Goal: Task Accomplishment & Management: Use online tool/utility

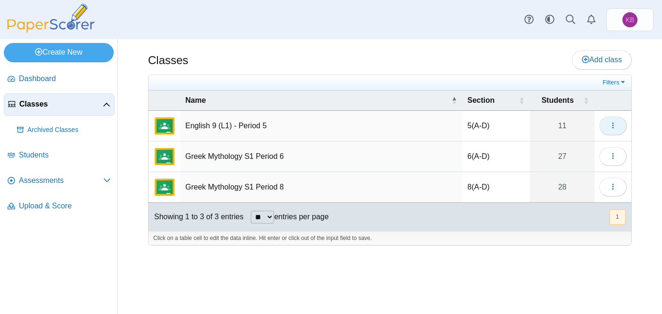
click at [611, 127] on icon "button" at bounding box center [614, 126] width 8 height 8
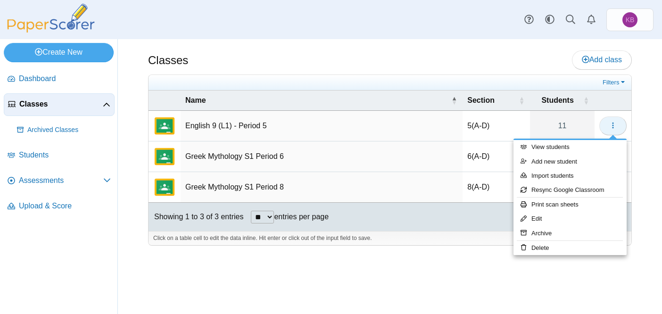
click at [611, 127] on icon "button" at bounding box center [614, 126] width 8 height 8
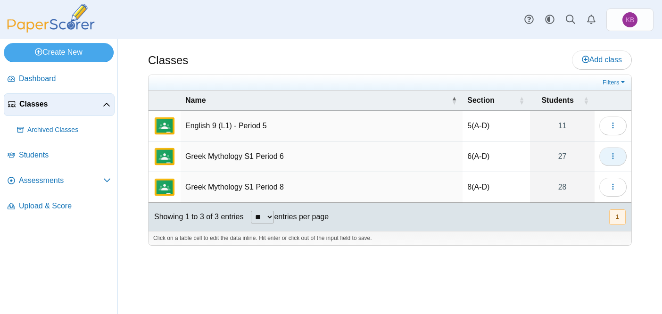
click at [611, 157] on icon "button" at bounding box center [614, 156] width 8 height 8
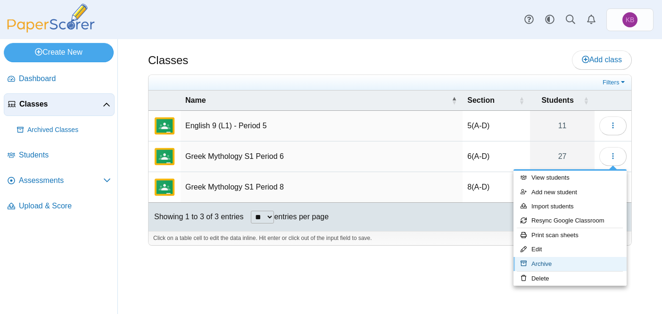
click at [560, 261] on link "Archive" at bounding box center [570, 264] width 113 height 14
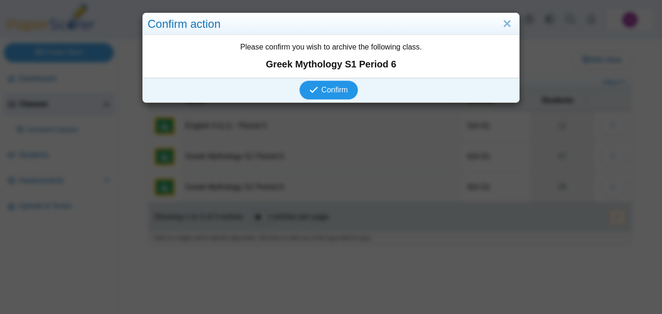
click at [345, 90] on span "Confirm" at bounding box center [335, 90] width 26 height 8
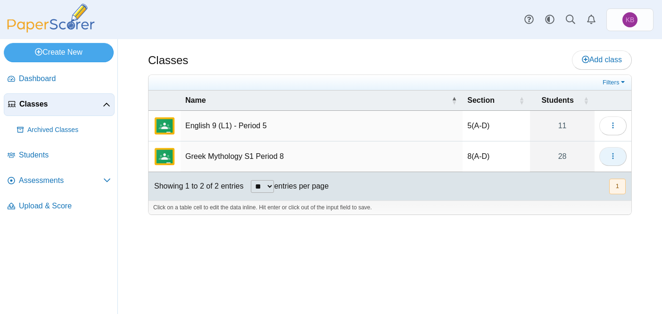
click at [611, 161] on button "button" at bounding box center [613, 156] width 27 height 19
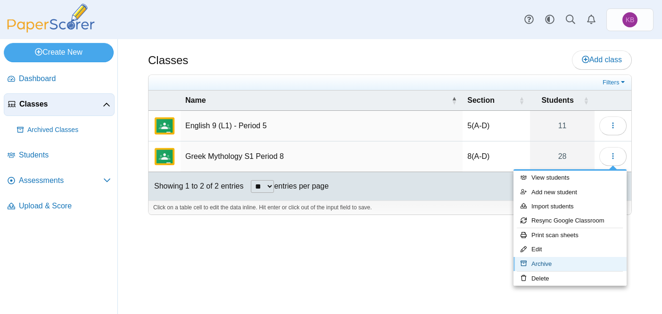
click at [555, 261] on link "Archive" at bounding box center [570, 264] width 113 height 14
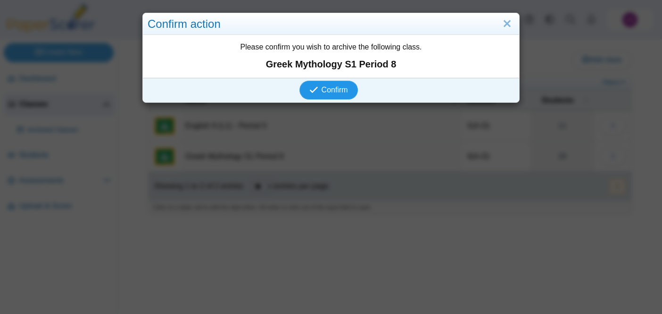
click at [341, 93] on span "Confirm" at bounding box center [335, 90] width 26 height 8
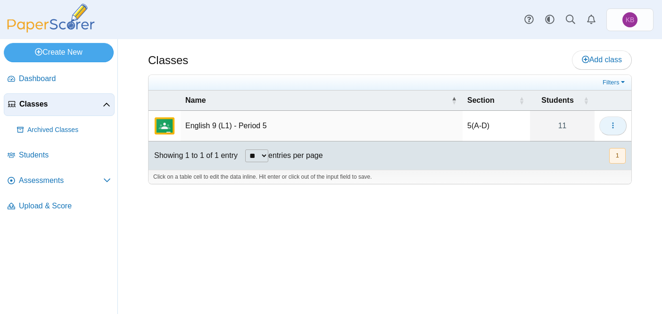
click at [611, 126] on icon "button" at bounding box center [614, 126] width 8 height 8
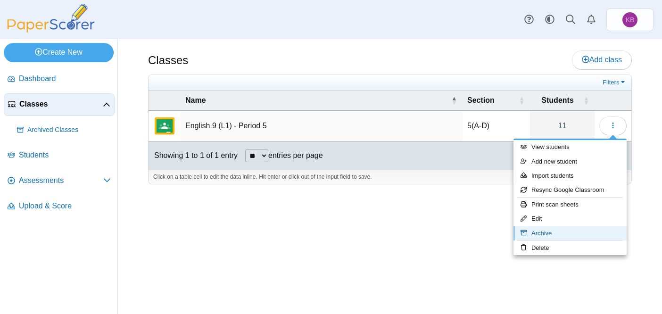
click at [547, 234] on link "Archive" at bounding box center [570, 233] width 113 height 14
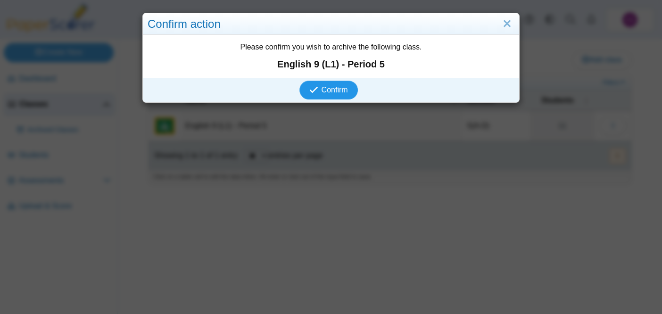
click at [345, 88] on span "Confirm" at bounding box center [335, 90] width 26 height 8
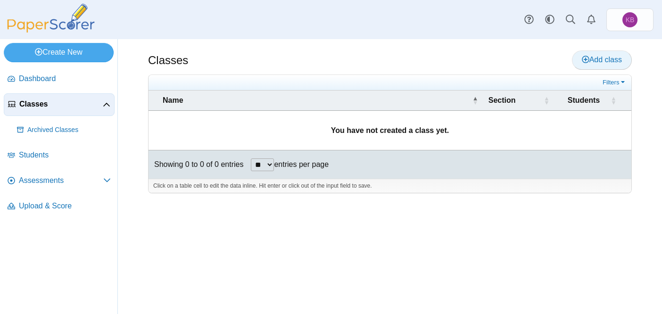
click at [608, 61] on span "Add class" at bounding box center [602, 60] width 40 height 8
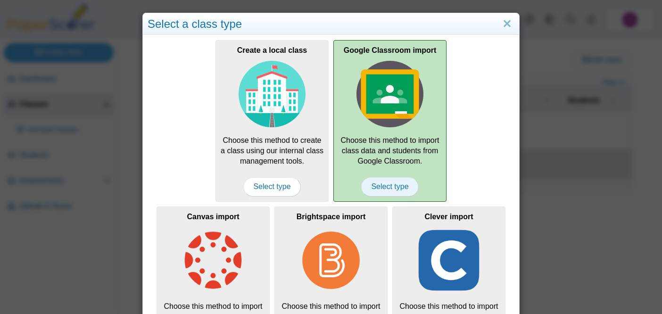
click at [392, 190] on span "Select type" at bounding box center [389, 186] width 57 height 19
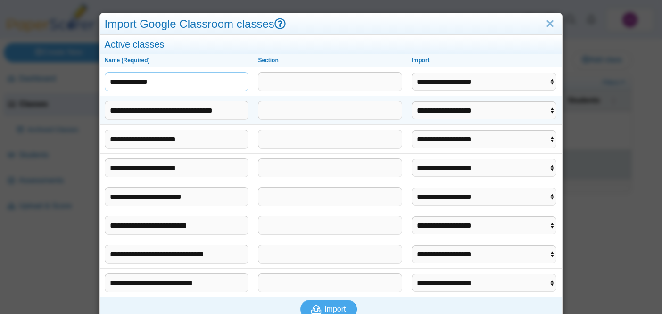
scroll to position [27, 0]
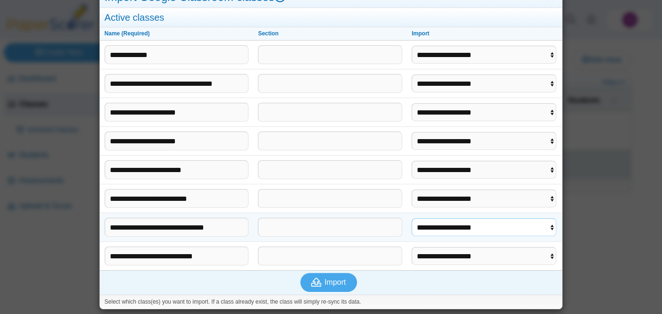
click at [439, 226] on select "**********" at bounding box center [484, 227] width 145 height 18
select select "**********"
click at [460, 142] on select "**********" at bounding box center [484, 141] width 145 height 18
select select "**********"
click at [467, 115] on select "**********" at bounding box center [484, 112] width 145 height 18
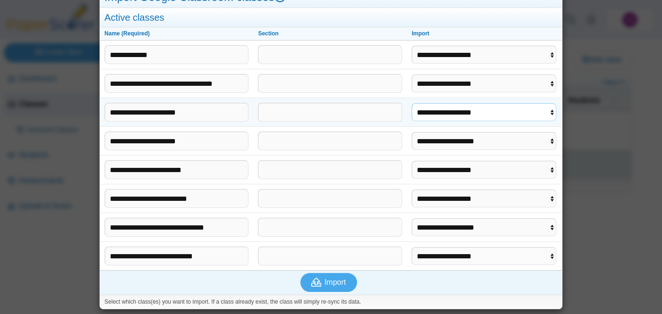
select select "**********"
click at [325, 285] on span "Import" at bounding box center [335, 282] width 21 height 8
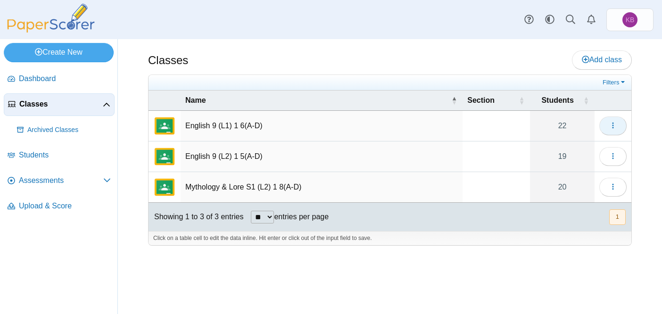
click at [611, 125] on icon "button" at bounding box center [614, 126] width 8 height 8
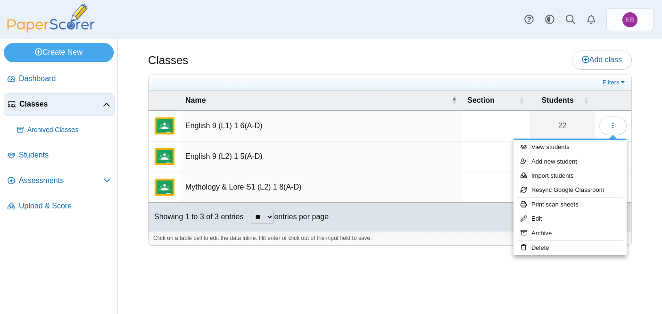
click at [203, 127] on td "English 9 (L1) 1 6(A-D)" at bounding box center [322, 126] width 282 height 31
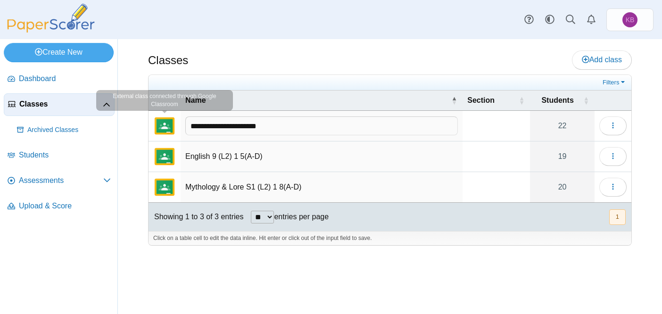
click at [162, 123] on img "External class connected through Google Classroom" at bounding box center [164, 126] width 23 height 23
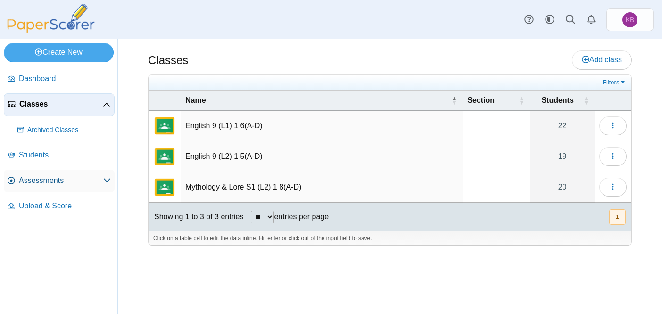
click at [34, 185] on span "Assessments" at bounding box center [61, 181] width 84 height 10
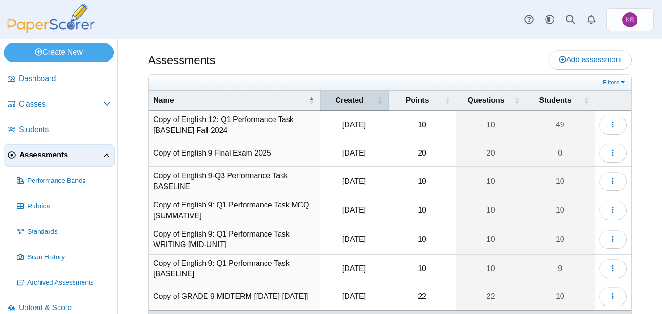
click at [381, 95] on span "\a Created\a : Activate to sort" at bounding box center [380, 101] width 6 height 20
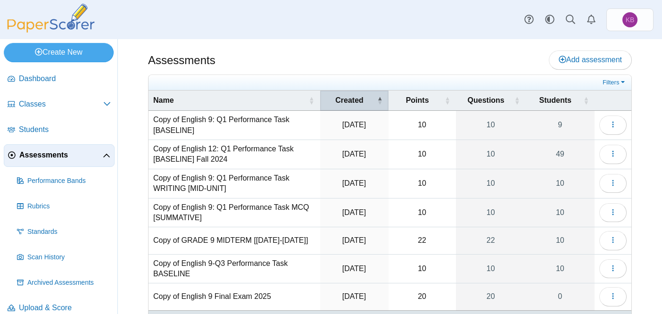
click at [381, 95] on span "\a Created\a : Activate to invert sorting" at bounding box center [380, 101] width 6 height 20
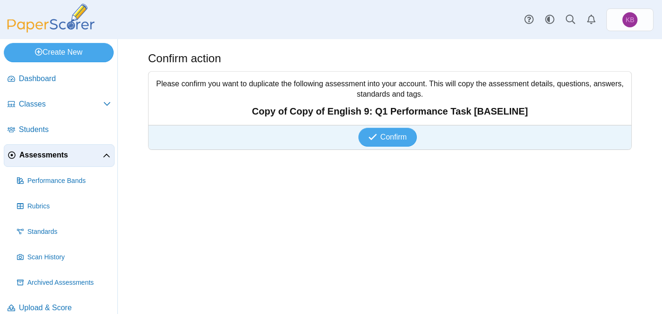
click at [39, 151] on span "Assessments" at bounding box center [61, 155] width 84 height 10
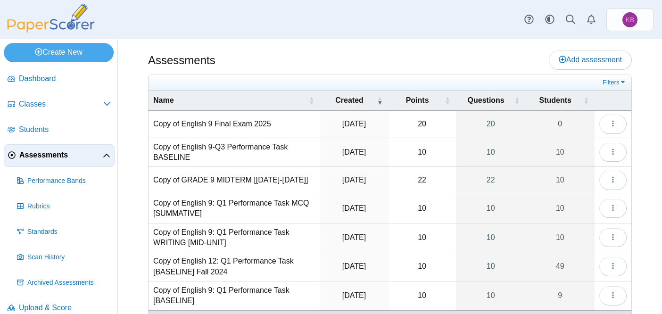
scroll to position [49, 0]
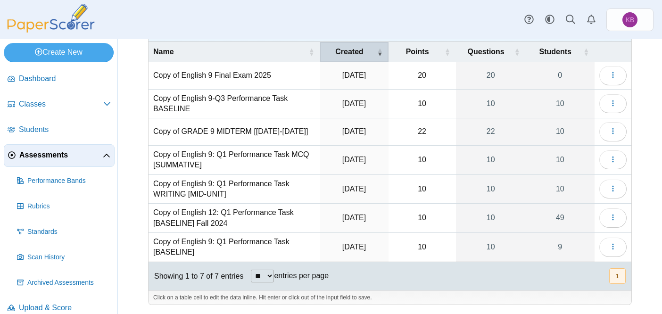
click at [382, 54] on span "\a Created\a : Activate to remove sorting" at bounding box center [380, 52] width 6 height 20
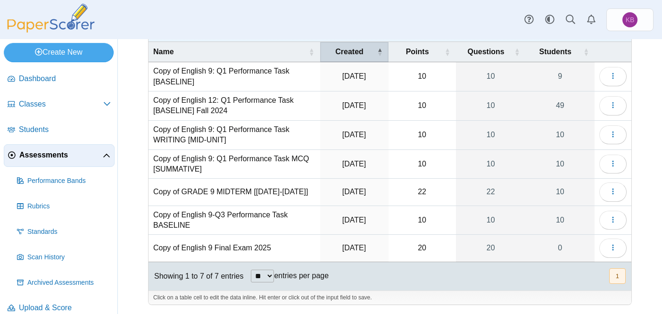
click at [382, 54] on span "\a Created\a : Activate to invert sorting" at bounding box center [380, 52] width 6 height 20
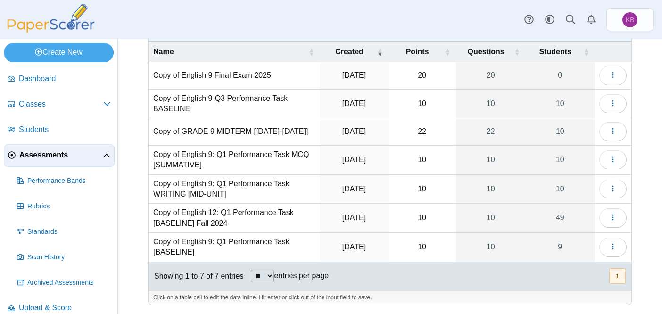
scroll to position [0, 0]
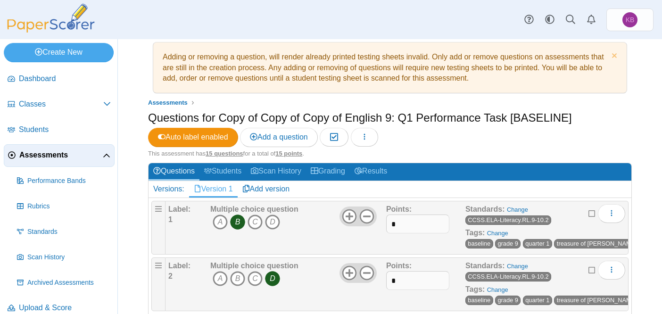
scroll to position [15, 0]
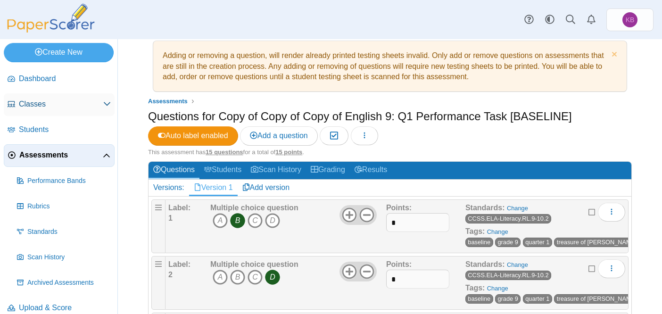
click at [35, 103] on span "Classes" at bounding box center [61, 104] width 84 height 10
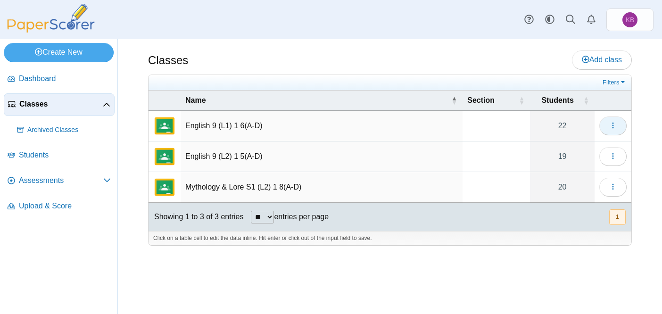
click at [616, 126] on icon "button" at bounding box center [614, 126] width 8 height 8
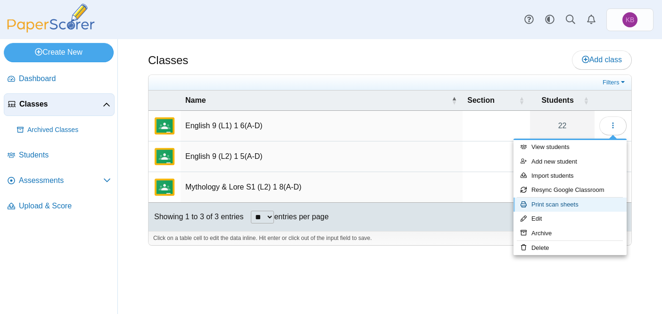
click at [569, 204] on link "Print scan sheets" at bounding box center [570, 205] width 113 height 14
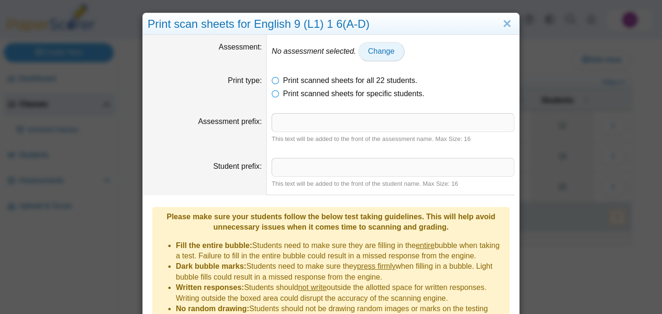
click at [383, 50] on span "Change" at bounding box center [381, 51] width 26 height 8
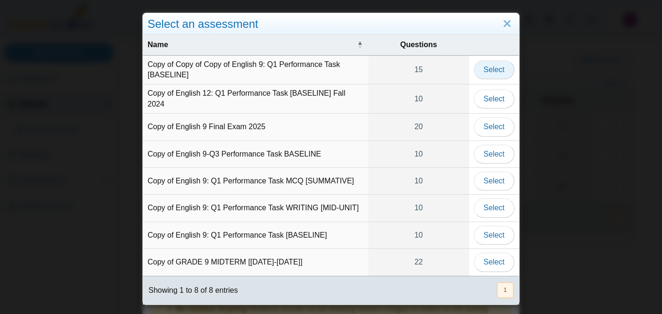
click at [499, 71] on span "Select" at bounding box center [494, 70] width 21 height 8
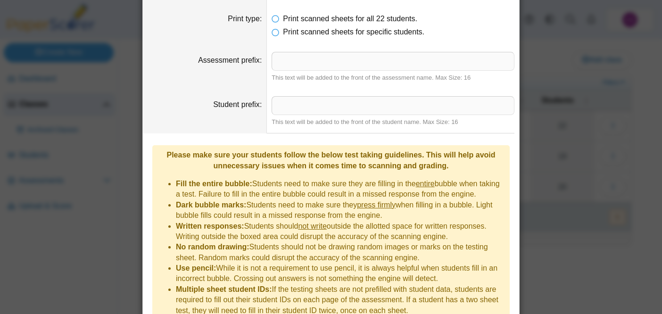
scroll to position [115, 0]
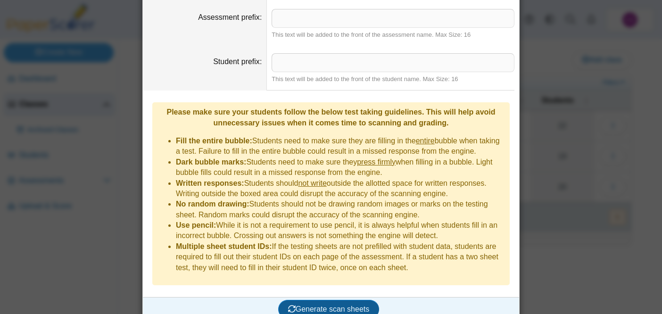
click at [319, 305] on span "Generate scan sheets" at bounding box center [329, 309] width 82 height 8
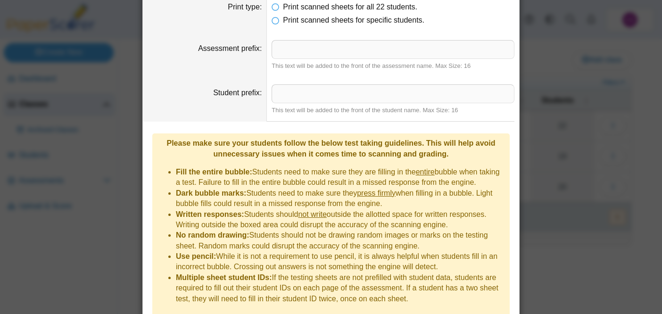
scroll to position [170, 0]
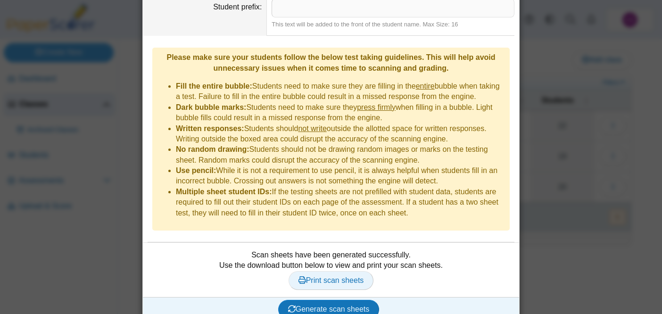
click at [335, 276] on span "Print scan sheets" at bounding box center [332, 280] width 66 height 8
